Goal: Task Accomplishment & Management: Use online tool/utility

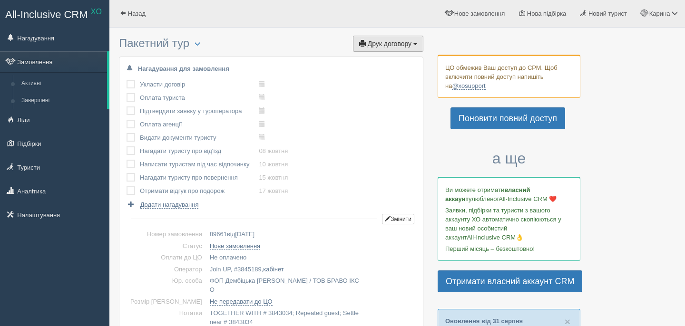
click at [417, 44] on span "button" at bounding box center [415, 44] width 4 height 2
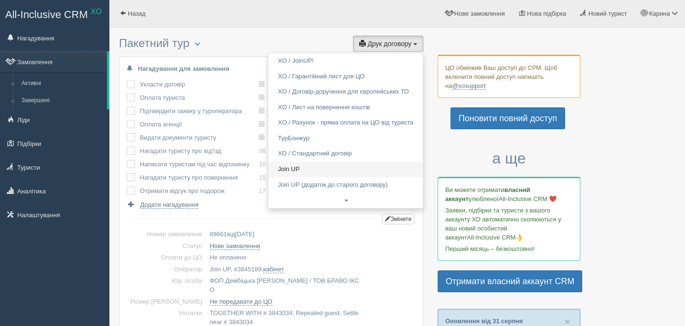
click at [330, 169] on link "Join UP" at bounding box center [345, 170] width 155 height 16
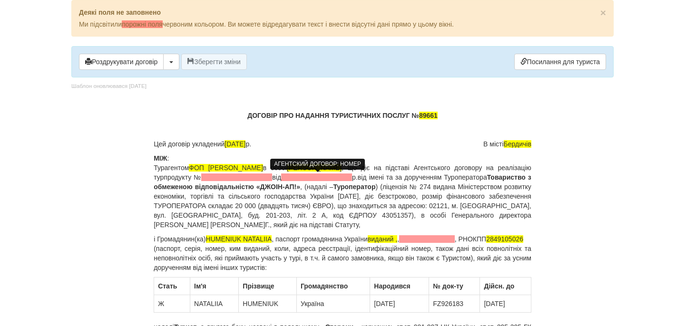
click at [272, 180] on span at bounding box center [236, 178] width 71 height 8
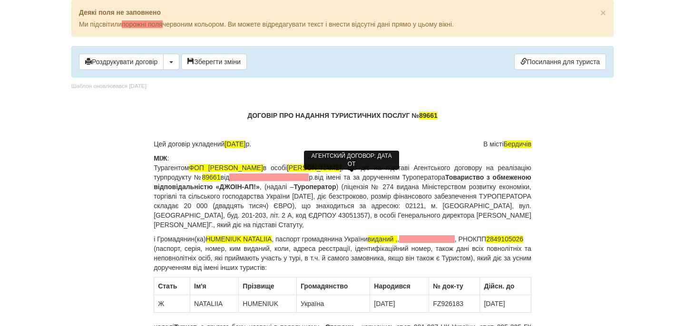
click at [309, 179] on span at bounding box center [268, 178] width 79 height 8
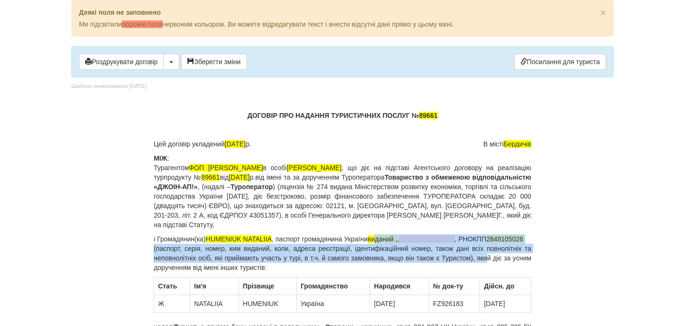
drag, startPoint x: 383, startPoint y: 240, endPoint x: 500, endPoint y: 268, distance: 120.9
click at [500, 268] on p "і Громадянин(ка) HUMENIUK NATALIIA , паспорт громадянина України виданий , , , …" at bounding box center [343, 253] width 378 height 38
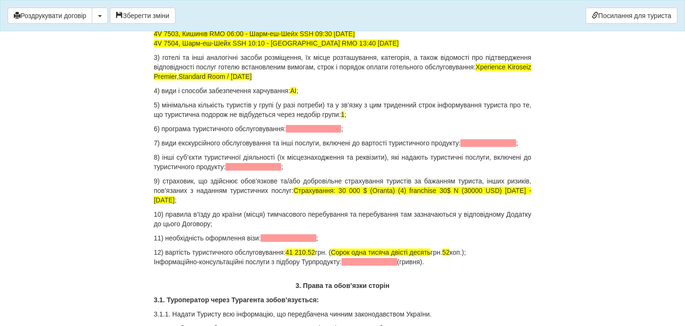
scroll to position [960, 0]
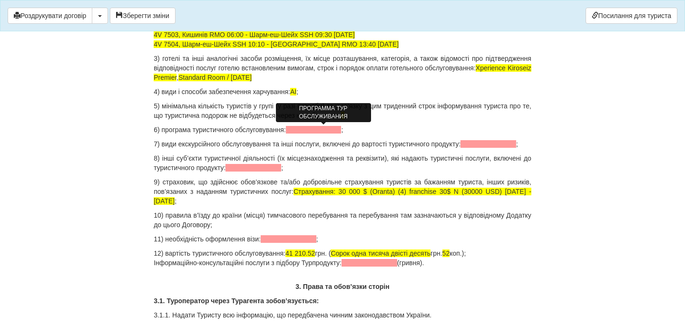
click at [311, 127] on span at bounding box center [314, 130] width 56 height 8
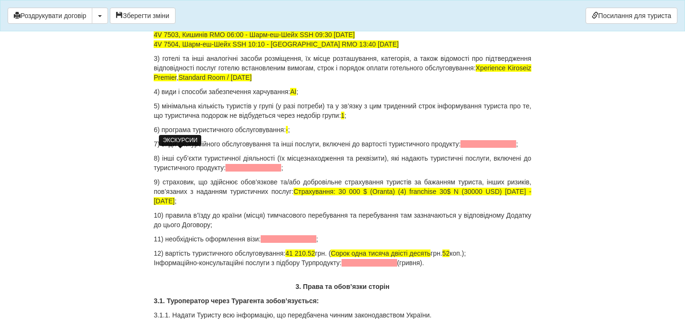
click at [460, 148] on span at bounding box center [488, 144] width 56 height 8
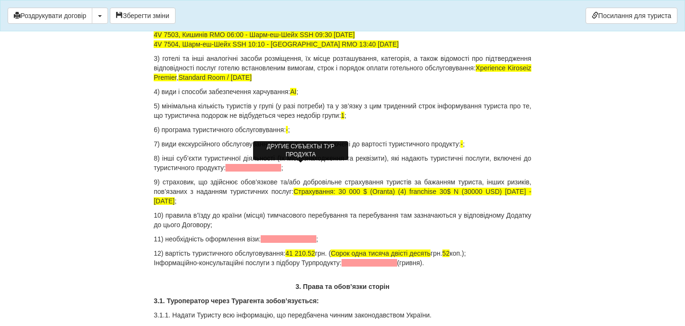
click at [281, 168] on span at bounding box center [253, 168] width 56 height 8
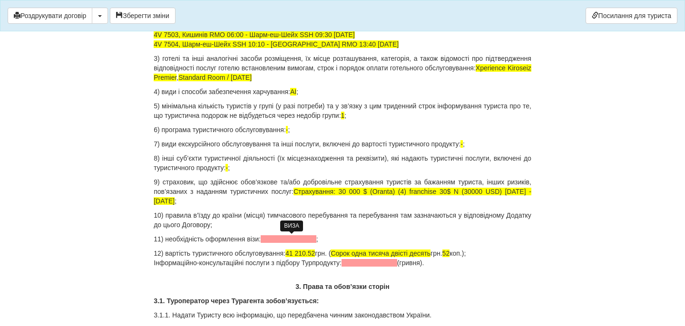
click at [306, 240] on span at bounding box center [289, 239] width 56 height 8
drag, startPoint x: 292, startPoint y: 253, endPoint x: 323, endPoint y: 253, distance: 30.4
click at [324, 254] on p "12) вартість туристичного обслуговування: 41 210.52 грн. ( Сорок одна тисяча дв…" at bounding box center [343, 258] width 378 height 19
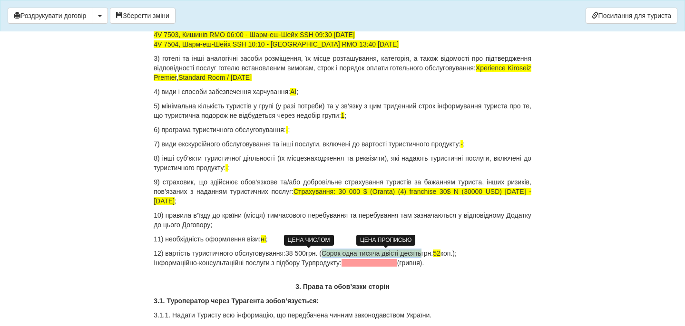
drag, startPoint x: 334, startPoint y: 253, endPoint x: 436, endPoint y: 257, distance: 101.9
click at [421, 257] on span "Сорок одна тисяча двісті десять" at bounding box center [371, 254] width 100 height 8
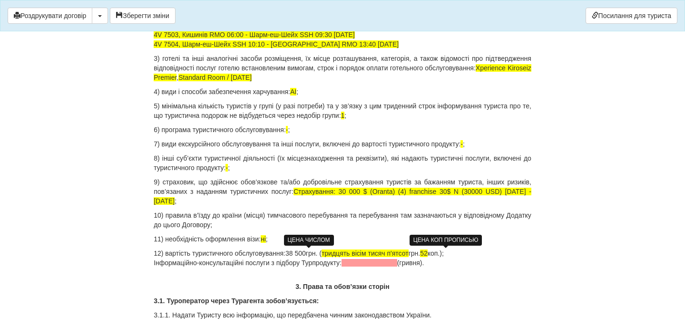
click at [428, 254] on span "52" at bounding box center [424, 254] width 8 height 8
click at [470, 254] on p "12) вартість туристичного обслуговування:38 500 грн. ( тридцять вісім тисяч п'я…" at bounding box center [343, 258] width 378 height 19
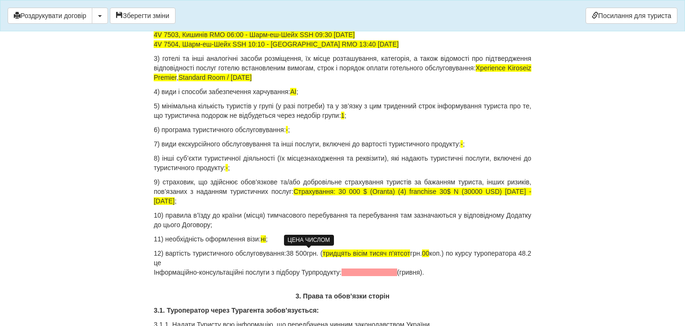
drag, startPoint x: 450, startPoint y: 276, endPoint x: 150, endPoint y: 269, distance: 300.2
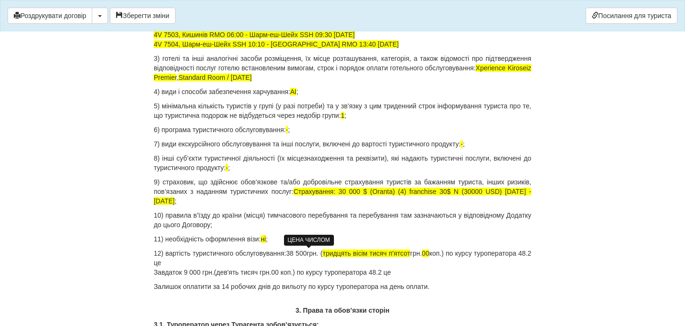
click at [250, 260] on p "12) вартість туристичного обслуговування:38 500 грн. ( тридцять вісім тисяч п'я…" at bounding box center [343, 263] width 378 height 29
click at [412, 272] on p "12) вартість туристичного обслуговування:38 500 грн. ( тридцять вісім тисяч п'я…" at bounding box center [343, 263] width 378 height 29
click at [184, 287] on p "Залишок оплатити за 14 робочих днів до вильоту по курсу туроператора на день оп…" at bounding box center [343, 287] width 378 height 10
click at [423, 273] on p "12) вартість туристичного обслуговування:38 500 грн. ( тридцять вісім тисяч п'я…" at bounding box center [343, 263] width 378 height 29
click at [258, 266] on p "12) вартість туристичного обслуговування:38 500 грн. ( тридцять вісім тисяч п'я…" at bounding box center [343, 263] width 378 height 29
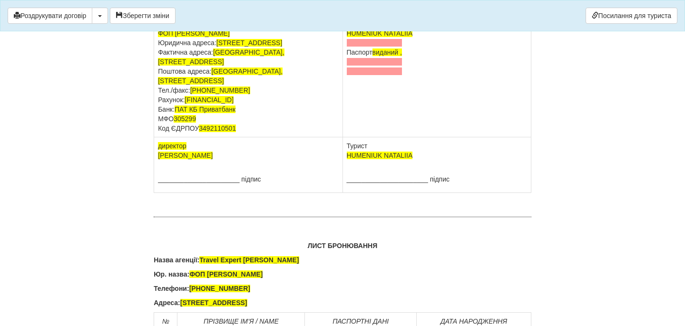
scroll to position [5961, 0]
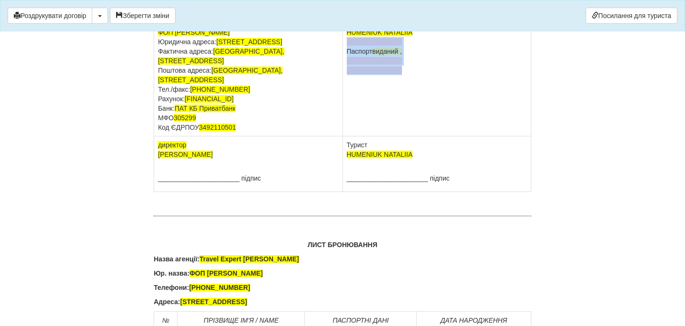
drag, startPoint x: 347, startPoint y: 204, endPoint x: 413, endPoint y: 239, distance: 75.3
click at [413, 136] on td "HUMENIUK NATALIIA Паспорт виданий ," at bounding box center [436, 80] width 188 height 113
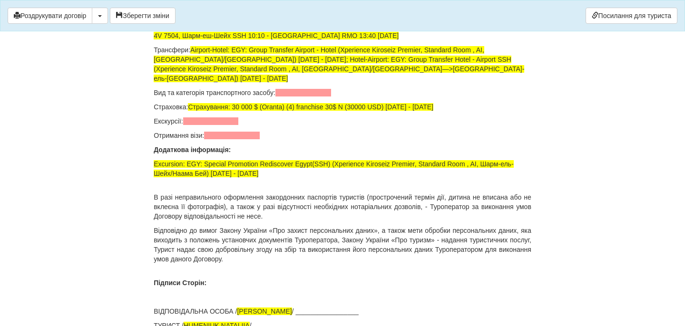
scroll to position [6438, 0]
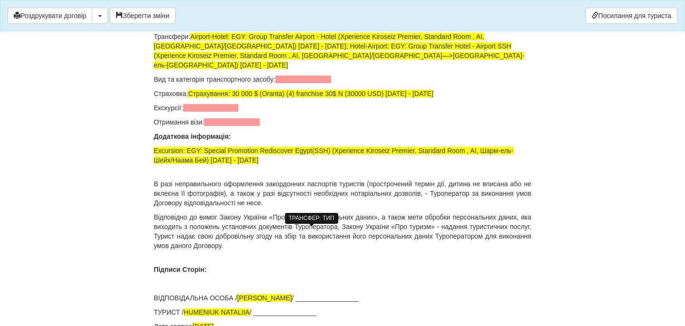
click at [294, 83] on span at bounding box center [303, 80] width 56 height 8
click at [224, 112] on span at bounding box center [211, 108] width 56 height 8
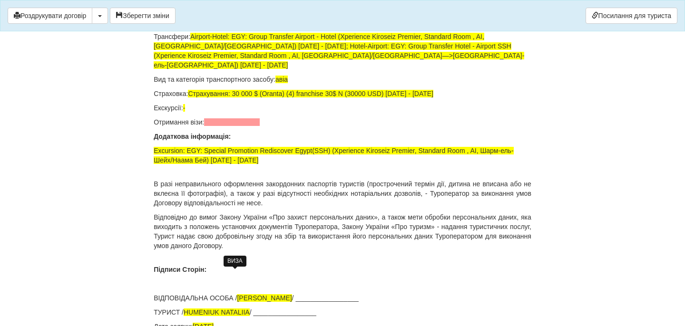
click at [229, 126] on span at bounding box center [232, 122] width 56 height 8
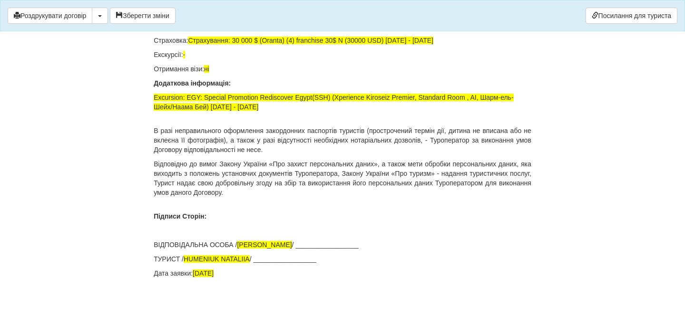
scroll to position [6644, 0]
click at [137, 17] on button "Зберегти зміни" at bounding box center [143, 16] width 66 height 16
click at [74, 16] on button "Роздрукувати договір" at bounding box center [50, 16] width 85 height 16
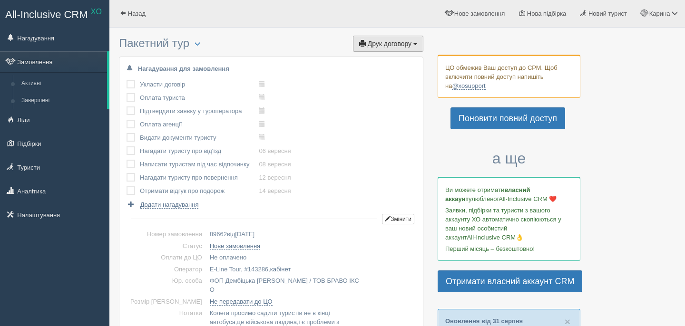
click at [378, 36] on button "Друк договору Друк" at bounding box center [388, 44] width 70 height 16
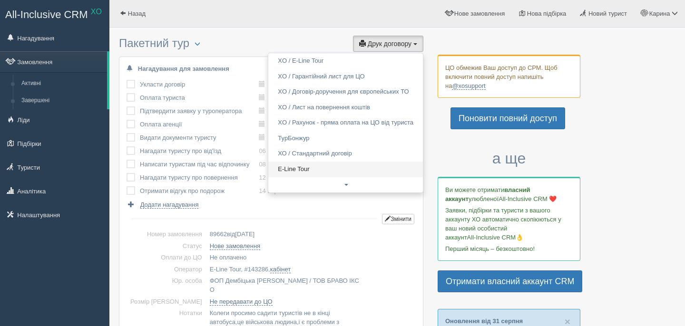
click at [324, 168] on link "E-Line Tour" at bounding box center [345, 170] width 155 height 16
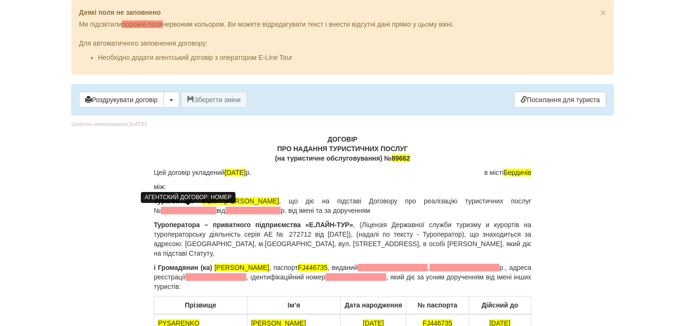
click at [198, 213] on span at bounding box center [189, 211] width 56 height 8
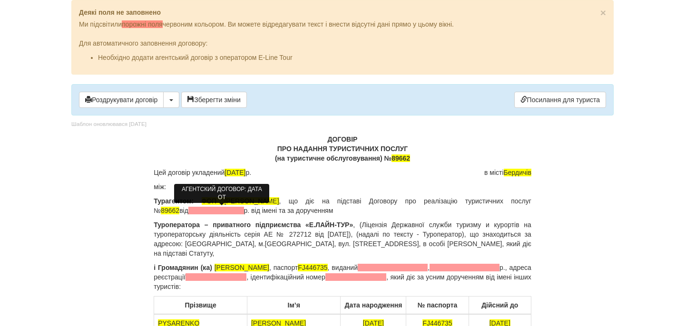
click at [217, 209] on span at bounding box center [216, 211] width 56 height 8
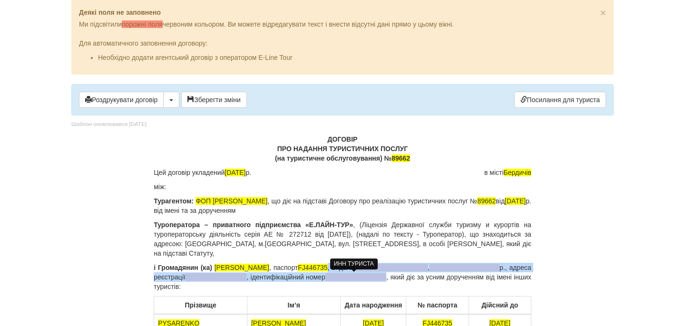
drag, startPoint x: 340, startPoint y: 269, endPoint x: 380, endPoint y: 277, distance: 41.2
click at [380, 277] on p "і Громадянин (ка) [PERSON_NAME] , паспорт [PASSPORT] , виданий , р., адреса реє…" at bounding box center [343, 277] width 378 height 29
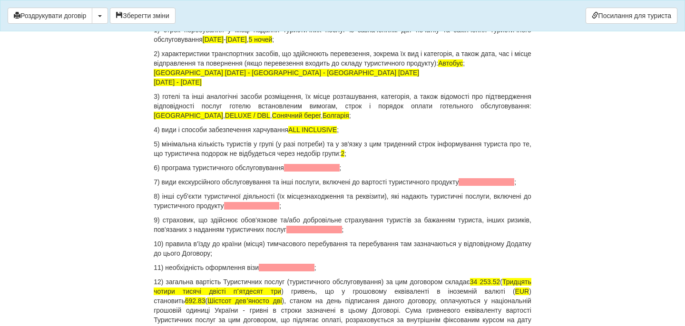
scroll to position [1055, 0]
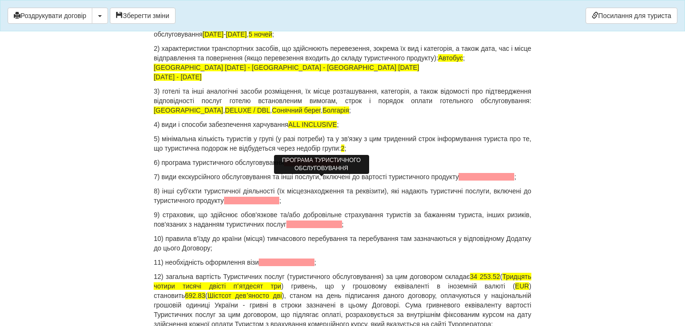
click at [314, 166] on span at bounding box center [312, 163] width 56 height 8
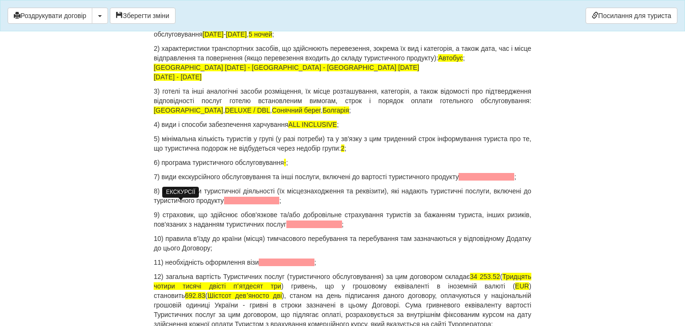
click at [458, 181] on span at bounding box center [486, 177] width 56 height 8
click at [278, 204] on span at bounding box center [252, 201] width 56 height 8
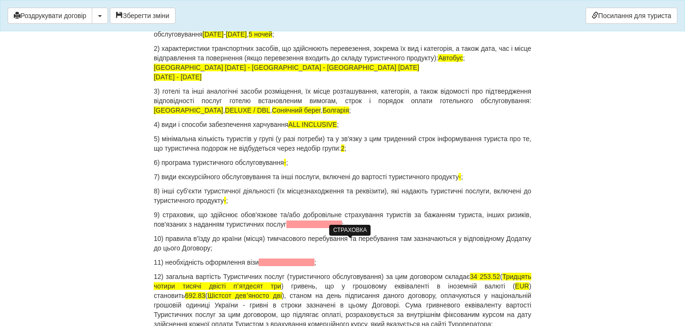
click at [335, 228] on span at bounding box center [314, 225] width 56 height 8
click at [290, 266] on span at bounding box center [287, 263] width 56 height 8
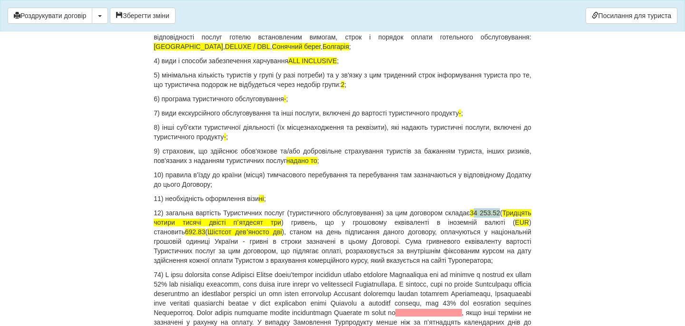
drag, startPoint x: 503, startPoint y: 232, endPoint x: 531, endPoint y: 232, distance: 28.5
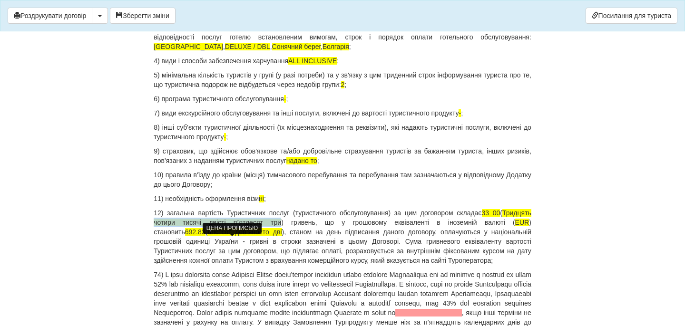
drag, startPoint x: 190, startPoint y: 240, endPoint x: 307, endPoint y: 240, distance: 117.0
click at [307, 226] on span "Тридцять чотири тисячі двісті пʼятдесят три" at bounding box center [343, 217] width 378 height 17
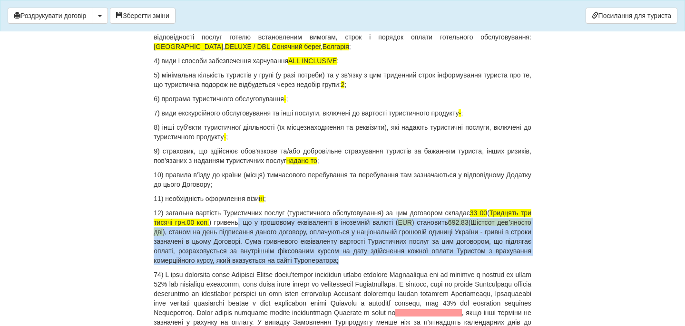
drag, startPoint x: 291, startPoint y: 242, endPoint x: 460, endPoint y: 284, distance: 173.9
click at [460, 265] on p "12) загальна вартість Туристичних послуг (туристичного обслуговування) за цим д…" at bounding box center [343, 236] width 378 height 57
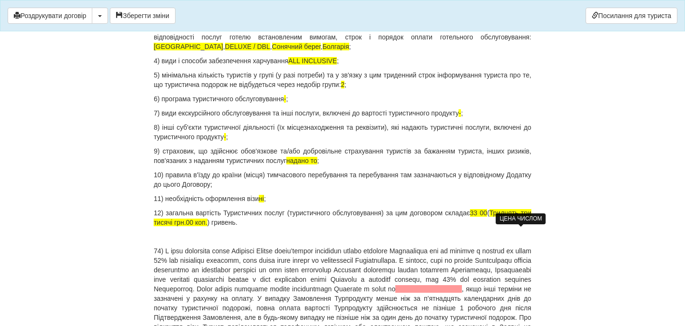
click at [487, 217] on span "33 00" at bounding box center [478, 213] width 17 height 8
click at [231, 242] on p at bounding box center [343, 237] width 378 height 10
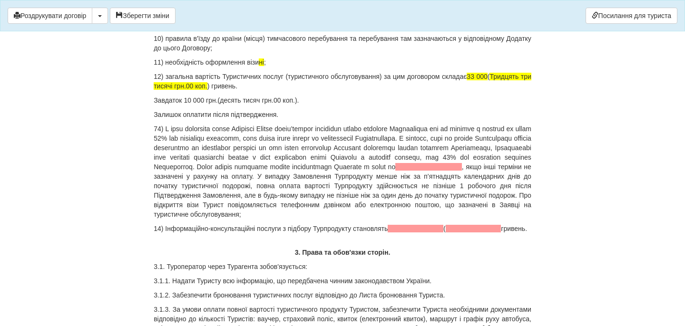
scroll to position [1279, 0]
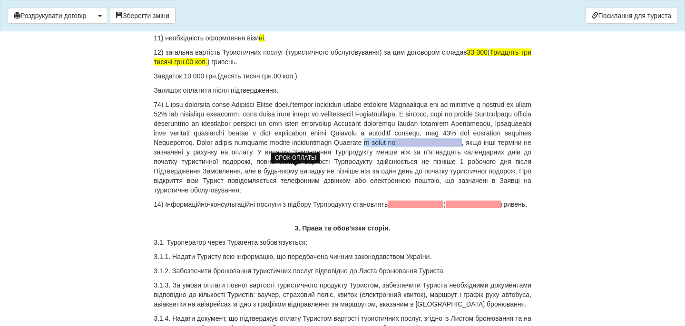
drag, startPoint x: 231, startPoint y: 170, endPoint x: 322, endPoint y: 171, distance: 91.3
click at [323, 171] on p ", якщо інші терміни не зазначені у рахунку на оплату. У випадку Замовлення Турп…" at bounding box center [343, 147] width 378 height 95
drag, startPoint x: 186, startPoint y: 245, endPoint x: 151, endPoint y: 233, distance: 37.7
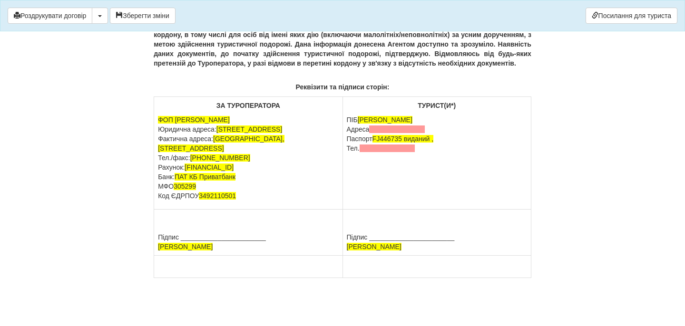
scroll to position [6058, 0]
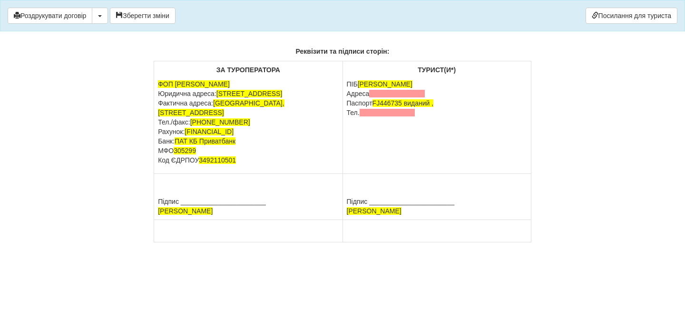
drag, startPoint x: 348, startPoint y: 267, endPoint x: 427, endPoint y: 266, distance: 78.5
click at [427, 117] on p "ПІБ [PERSON_NAME] [GEOGRAPHIC_DATA] Паспорт [PASSPORT] виданий , Тел." at bounding box center [437, 98] width 180 height 38
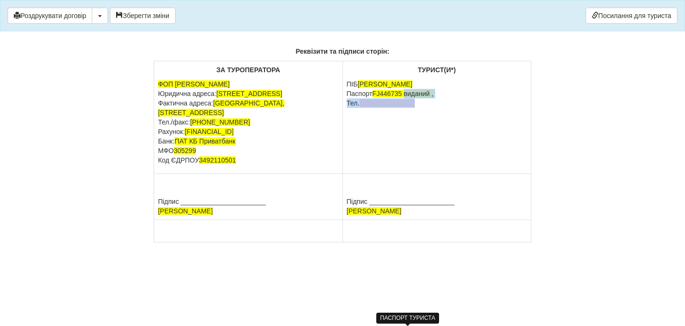
drag, startPoint x: 409, startPoint y: 268, endPoint x: 431, endPoint y: 282, distance: 25.9
click at [431, 174] on td "ТУРИСТ(И*) ПІБ [PERSON_NAME] Паспорт [PASSPORT] виданий , Тел." at bounding box center [436, 117] width 188 height 113
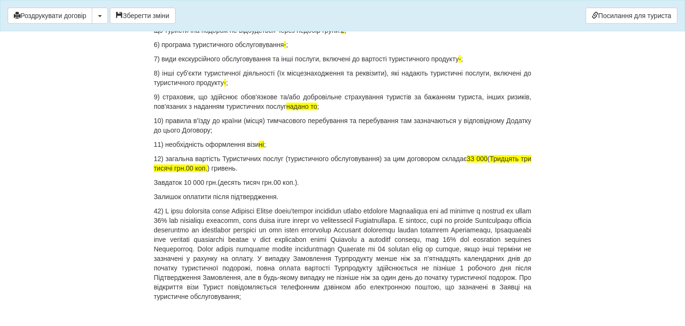
scroll to position [1190, 0]
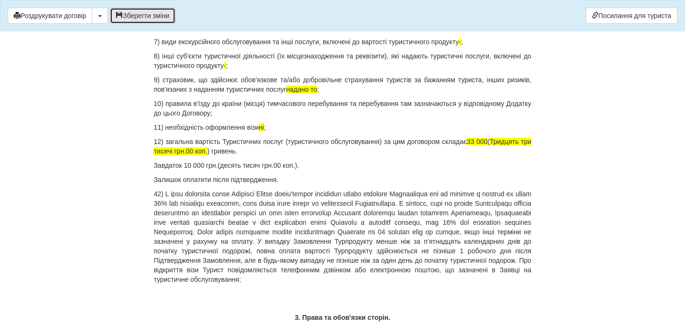
click at [159, 19] on button "Зберегти зміни" at bounding box center [143, 16] width 66 height 16
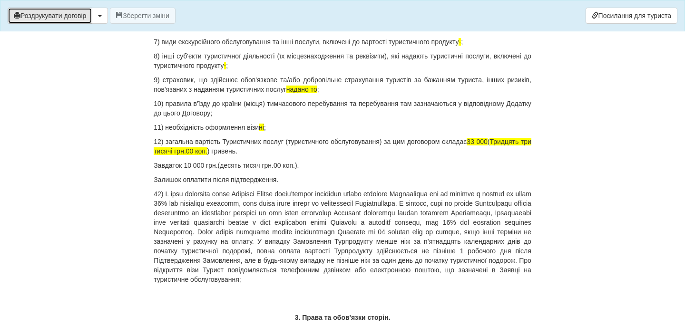
click at [89, 18] on button "Роздрукувати договір" at bounding box center [50, 16] width 85 height 16
